Goal: Understand process/instructions: Learn how to perform a task or action

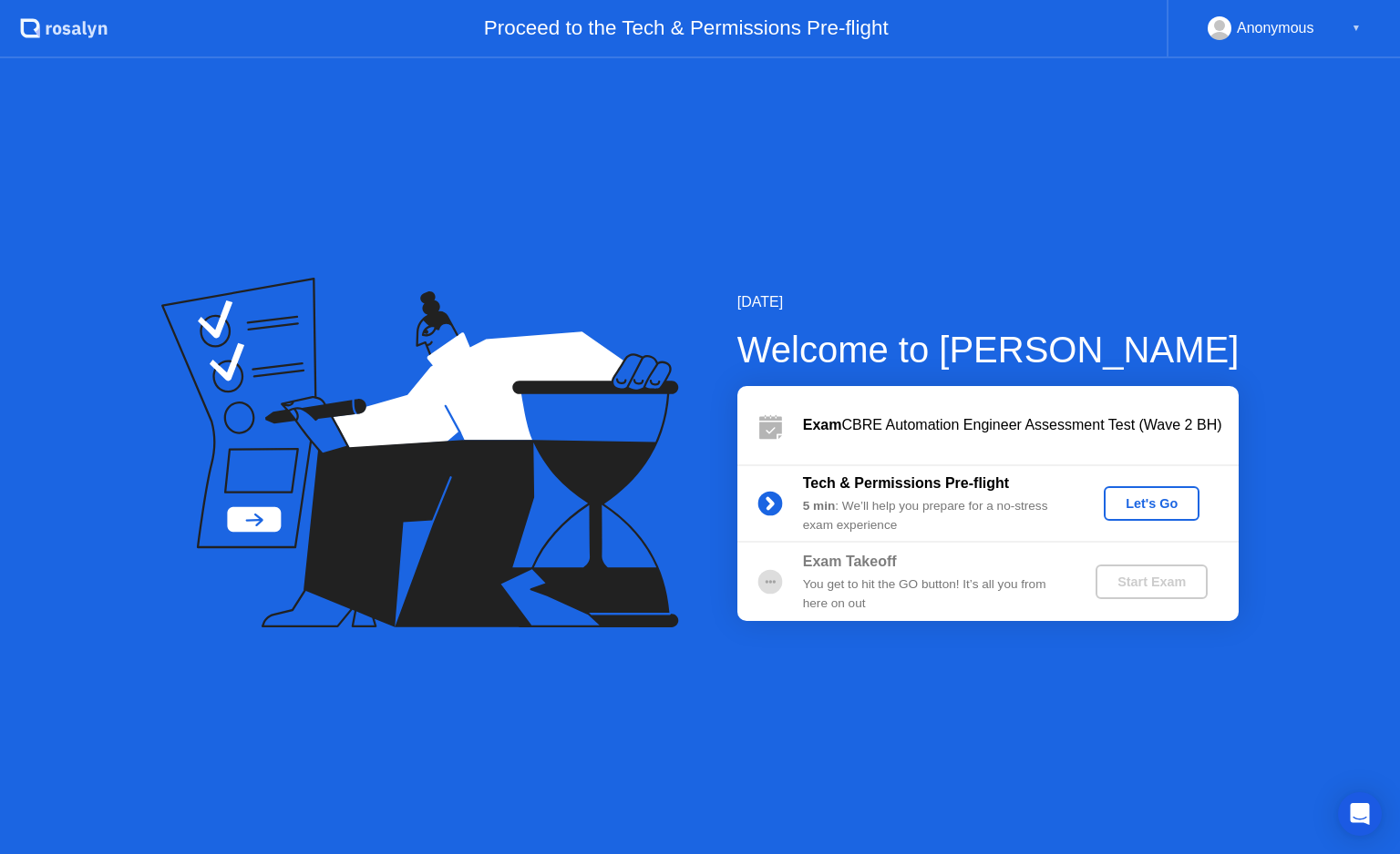
click at [1148, 504] on div "Let's Go" at bounding box center [1151, 503] width 81 height 15
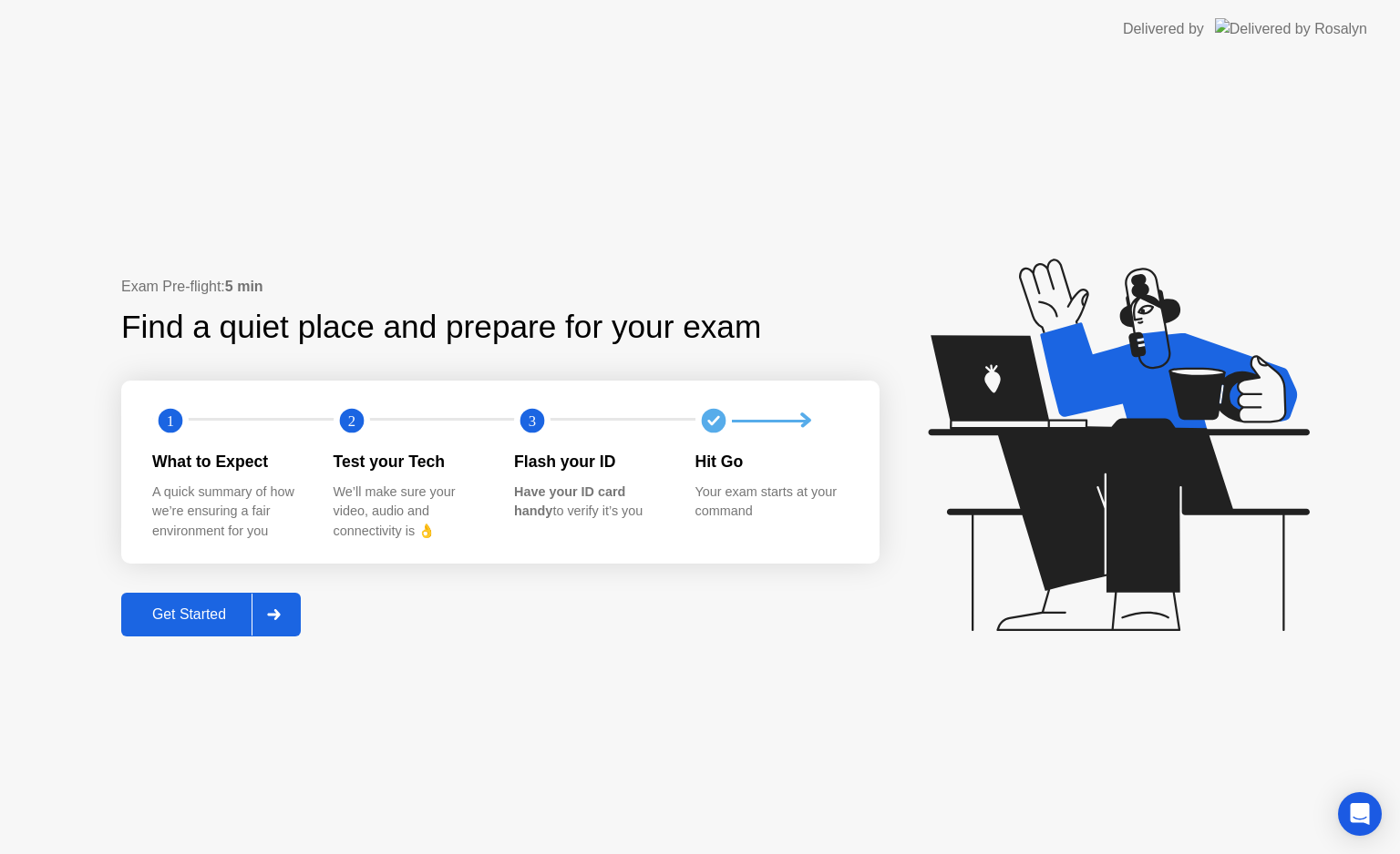
click at [210, 614] on div "Get Started" at bounding box center [189, 614] width 125 height 16
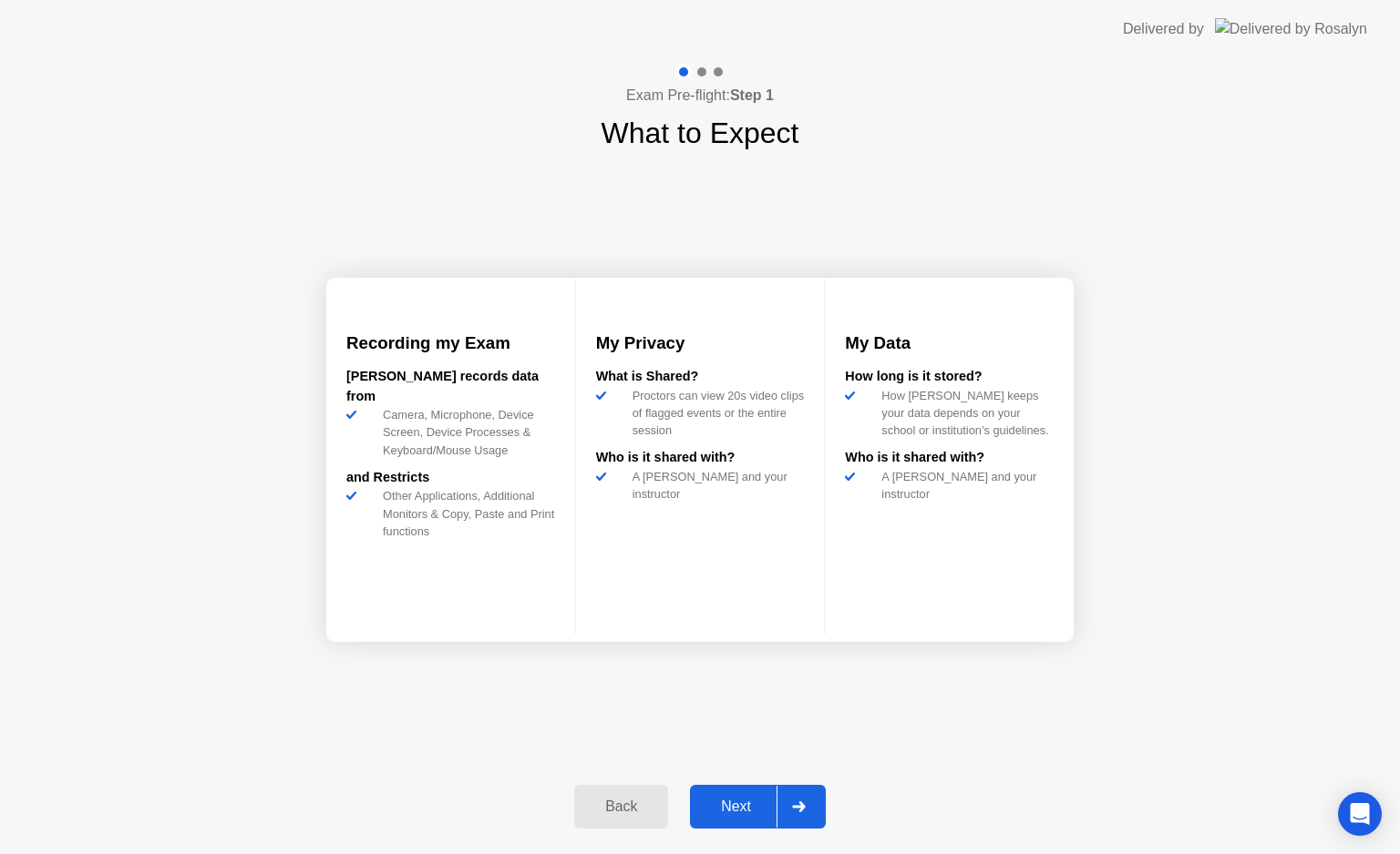
click at [729, 809] on div "Next" at bounding box center [736, 807] width 81 height 16
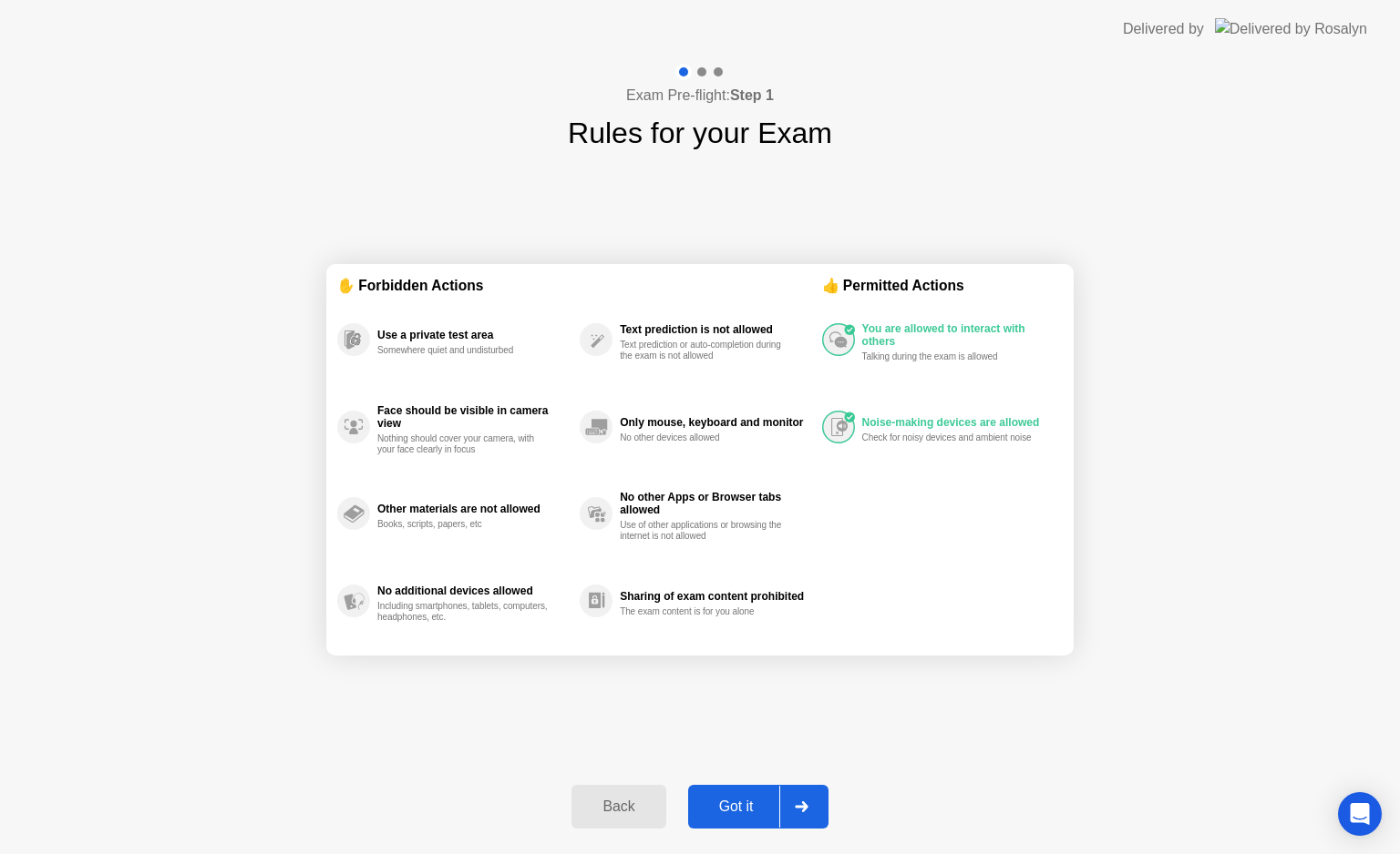
click at [732, 807] on div "Got it" at bounding box center [736, 807] width 86 height 16
select select "**********"
select select "*******"
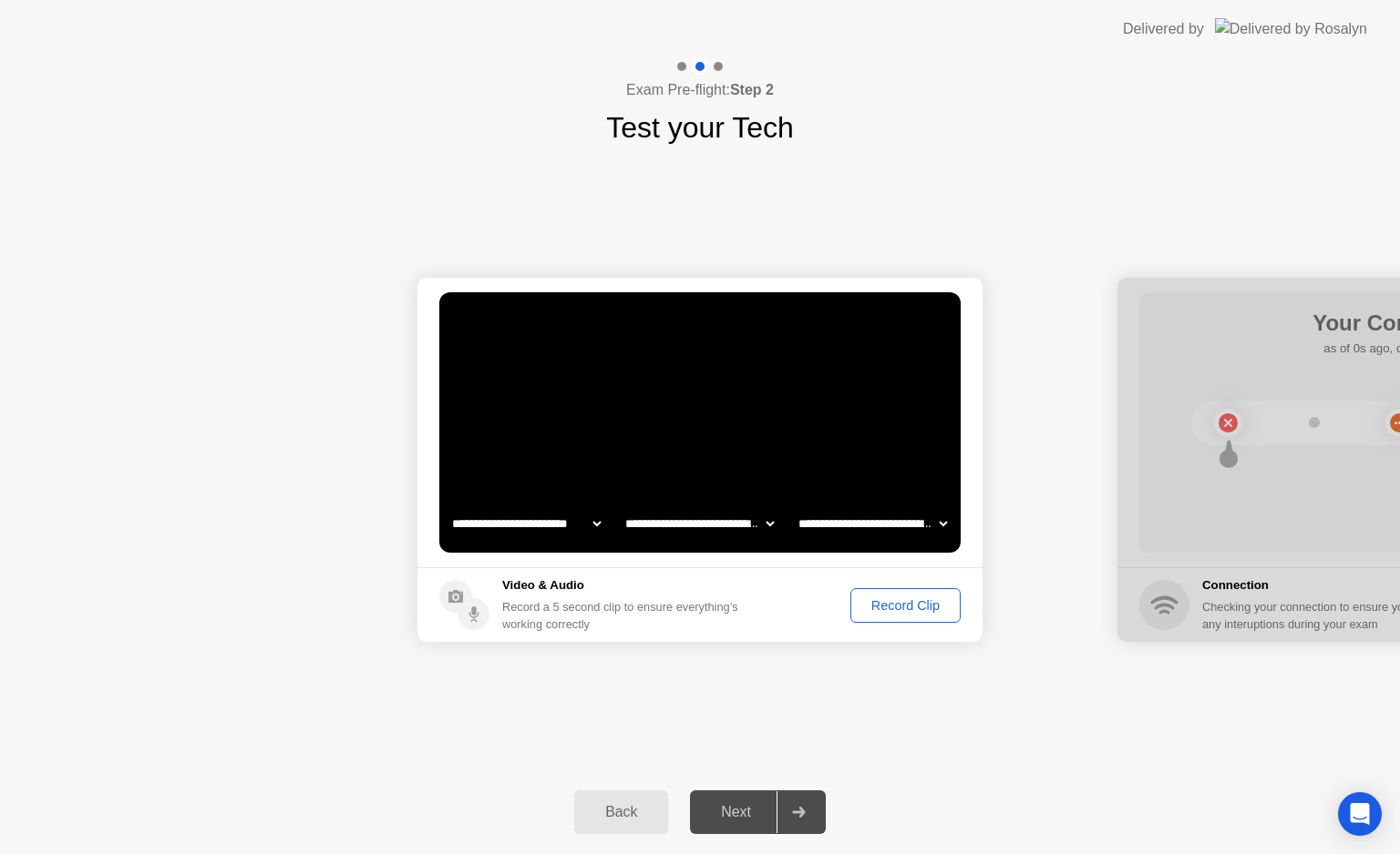
click at [911, 607] on div "Record Clip" at bounding box center [905, 605] width 98 height 15
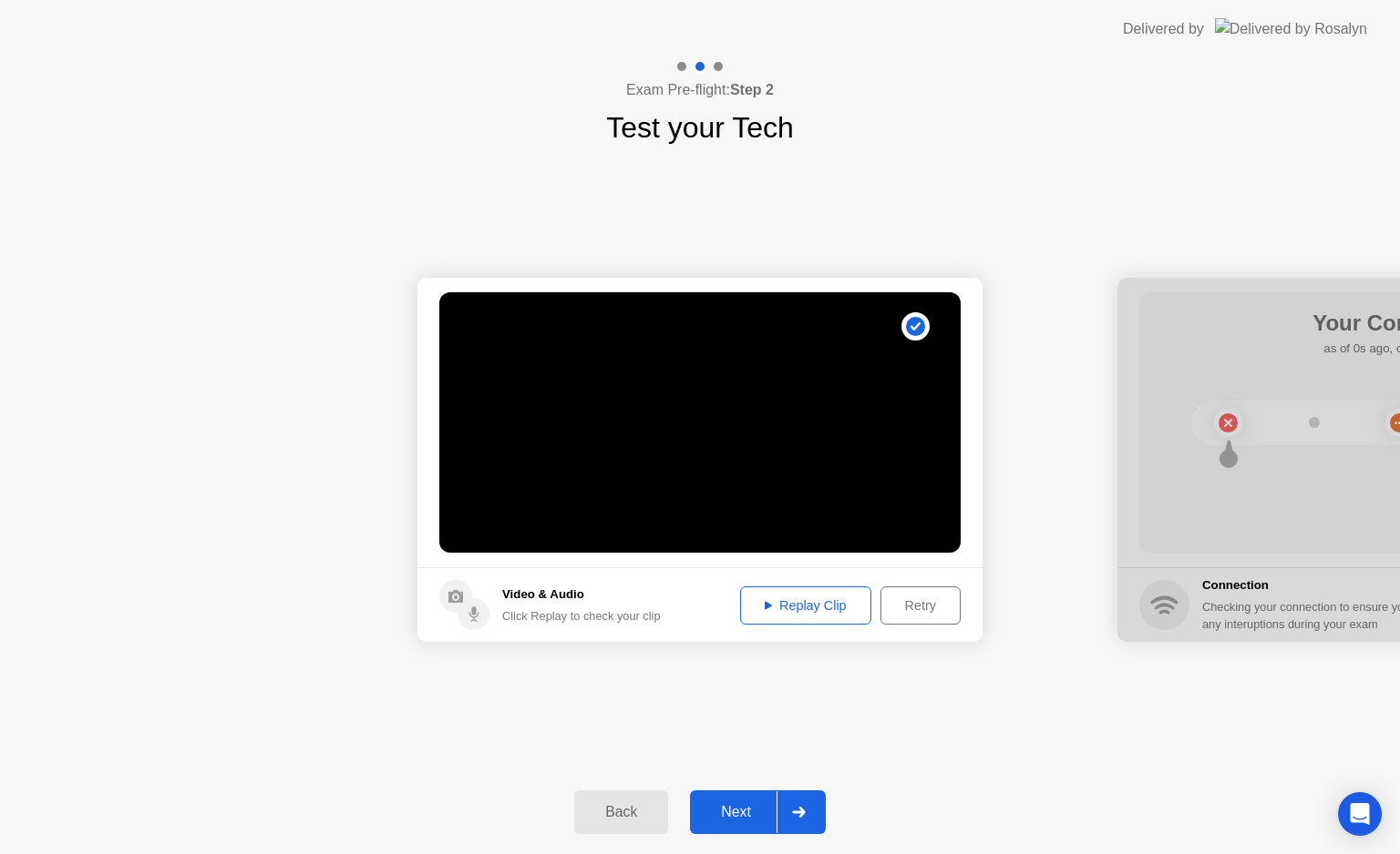
click at [803, 608] on div "Replay Clip" at bounding box center [805, 605] width 118 height 15
click at [739, 812] on div "Next" at bounding box center [736, 812] width 81 height 16
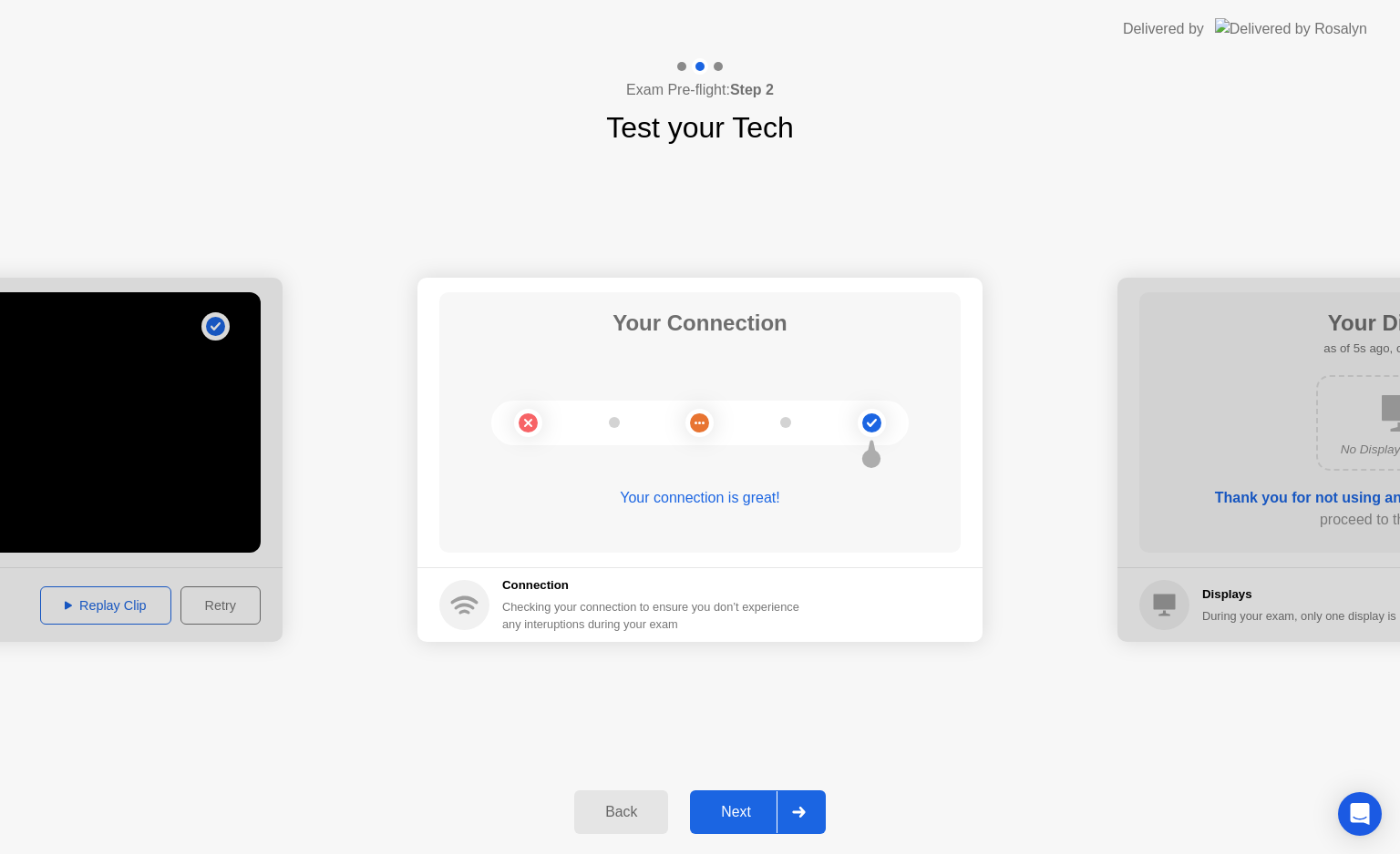
click at [728, 821] on div "Next" at bounding box center [736, 812] width 81 height 16
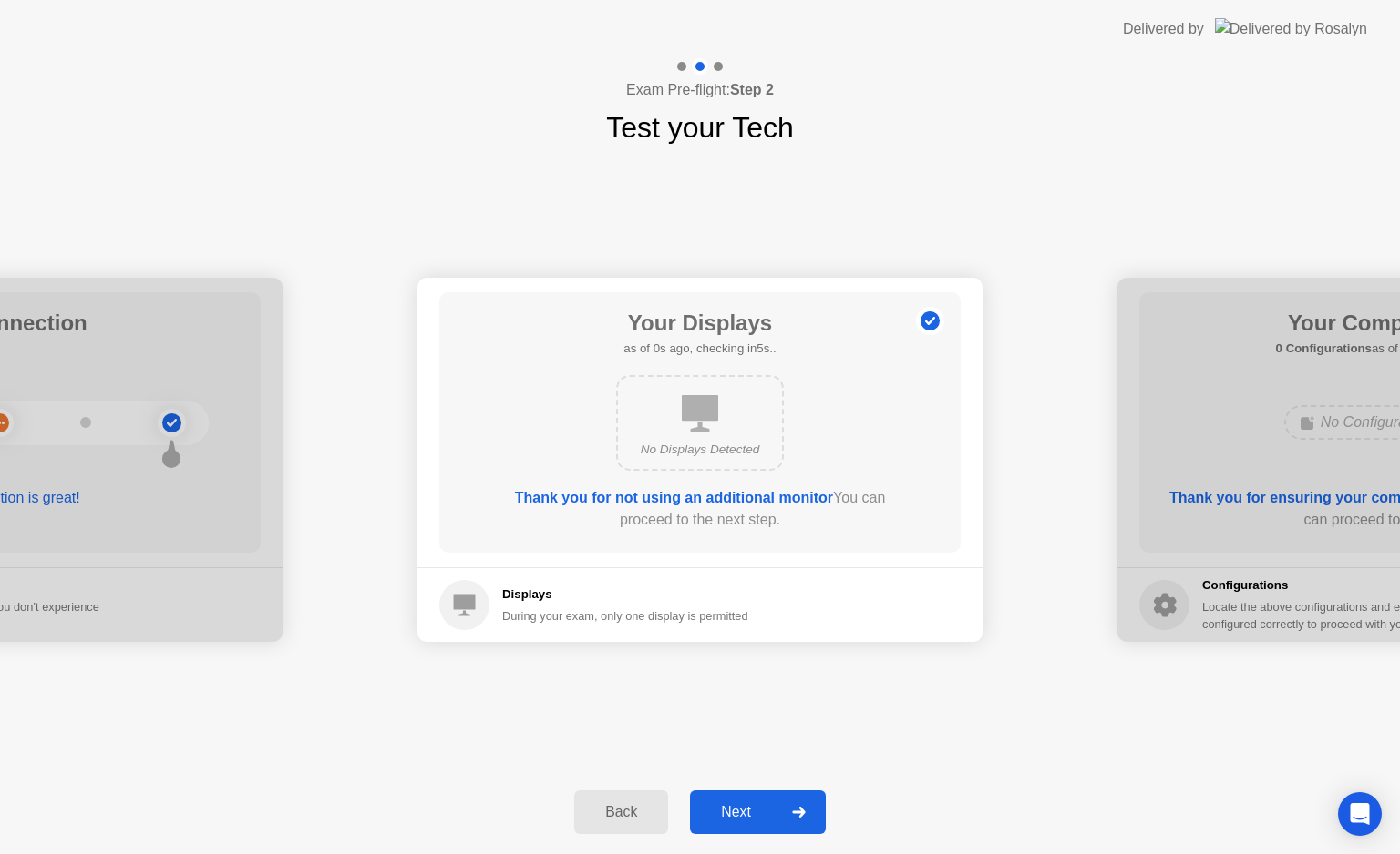
click at [738, 817] on div "Next" at bounding box center [736, 812] width 81 height 16
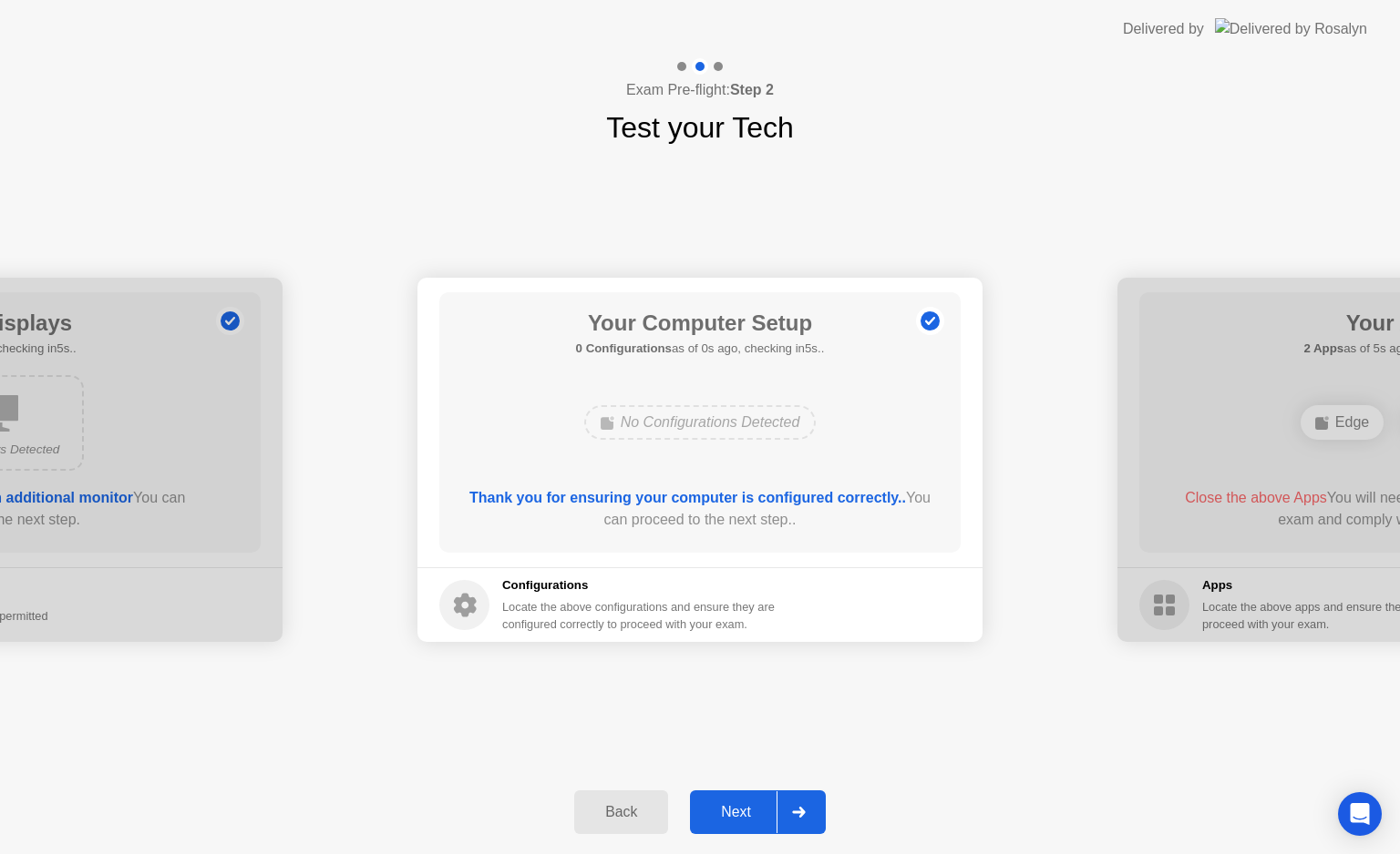
click at [730, 818] on div "Next" at bounding box center [736, 812] width 81 height 16
